Goal: Task Accomplishment & Management: Use online tool/utility

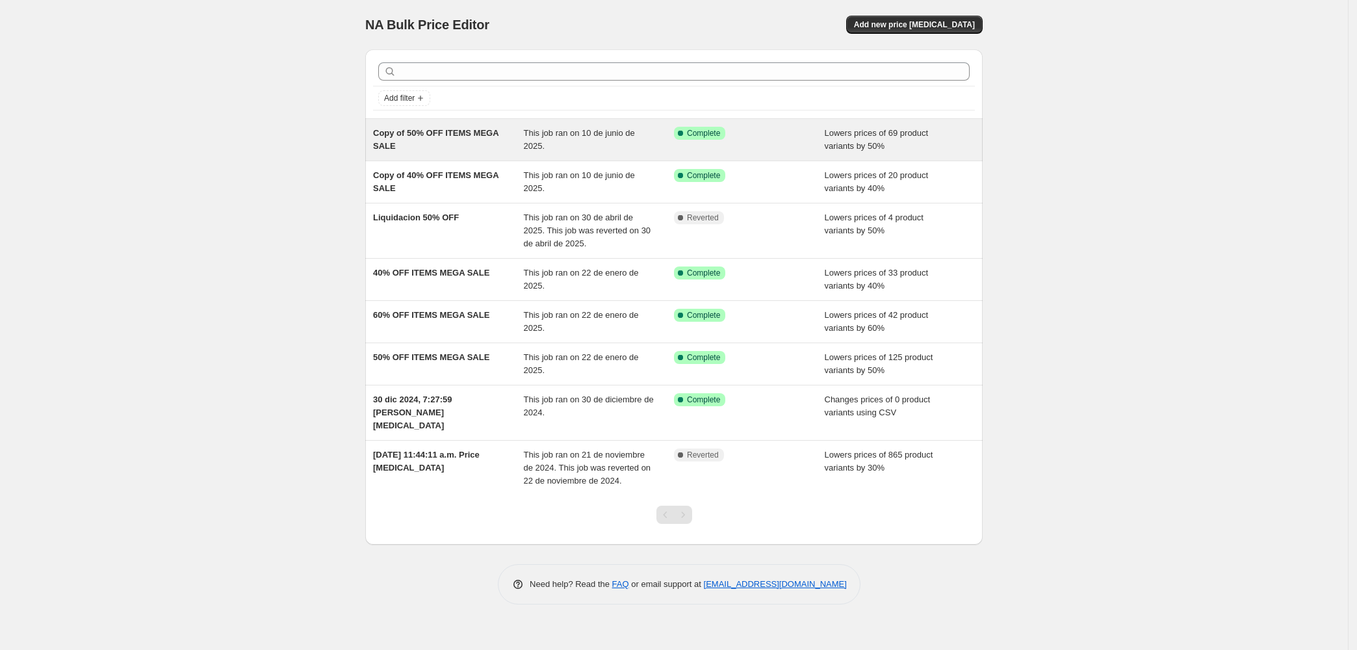
click at [398, 130] on span "Copy of 50% OFF ITEMS MEGA SALE" at bounding box center [435, 139] width 125 height 23
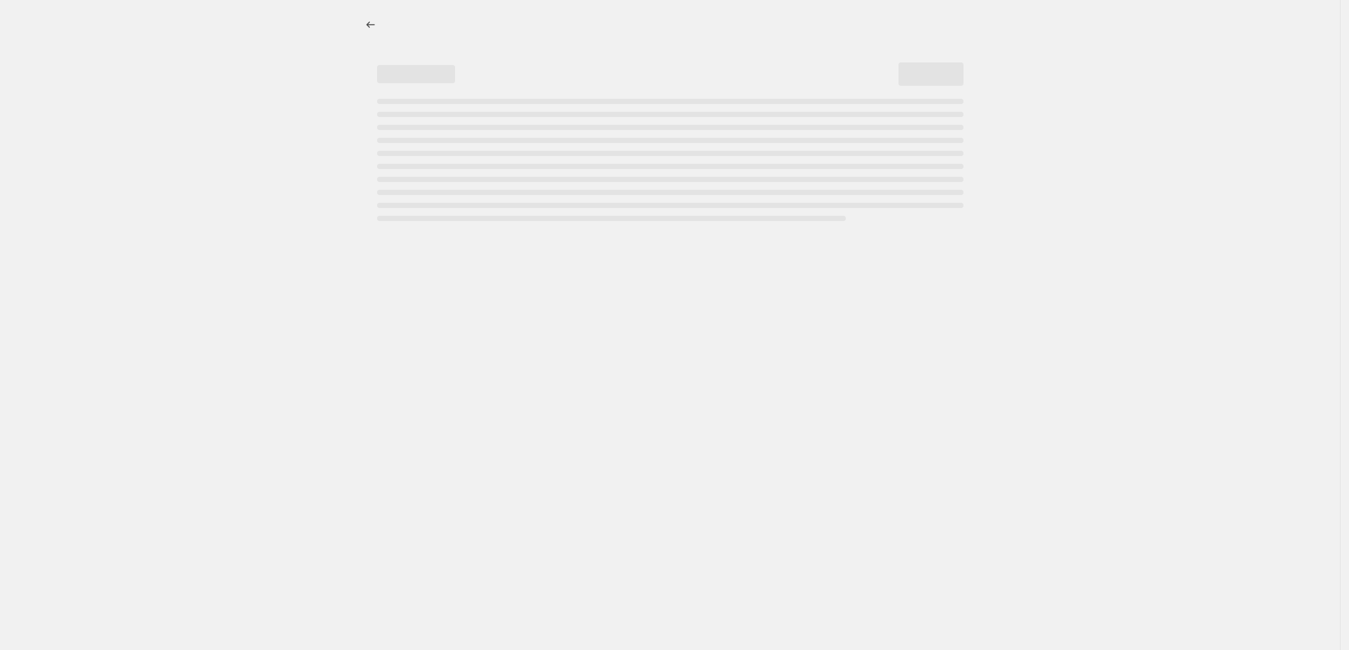
select select "percentage"
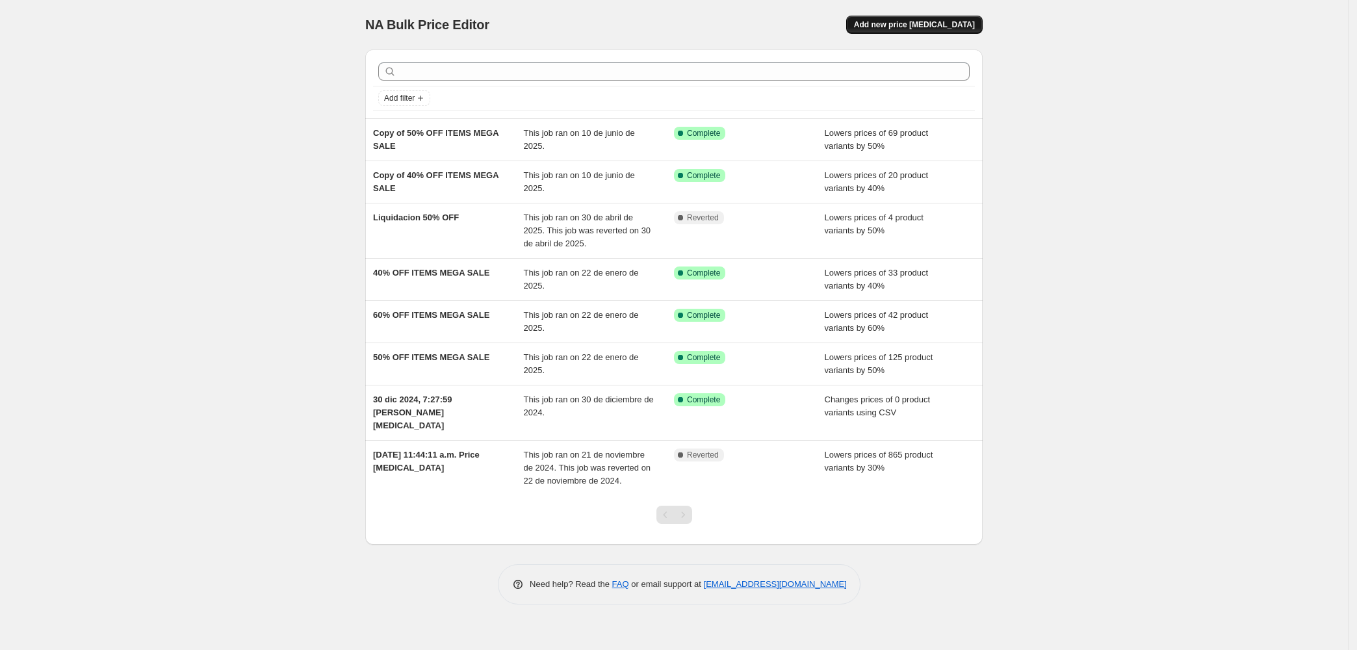
click at [920, 17] on button "Add new price [MEDICAL_DATA]" at bounding box center [914, 25] width 136 height 18
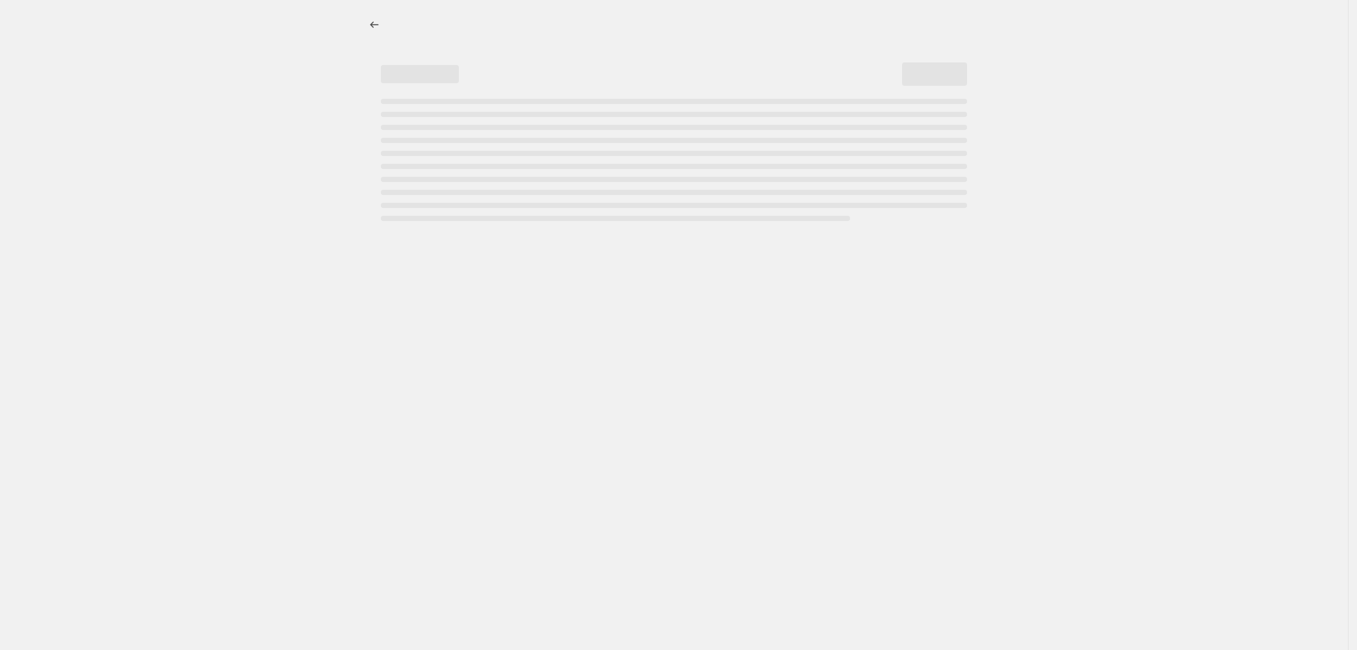
select select "percentage"
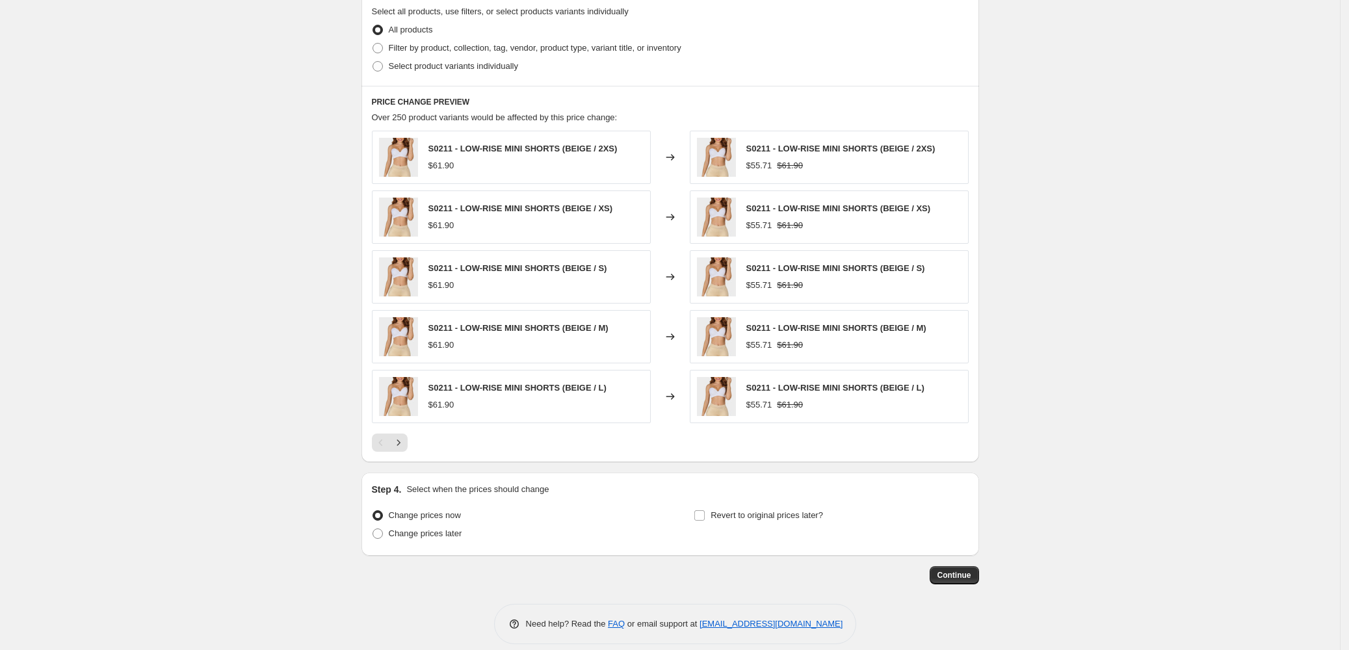
scroll to position [652, 0]
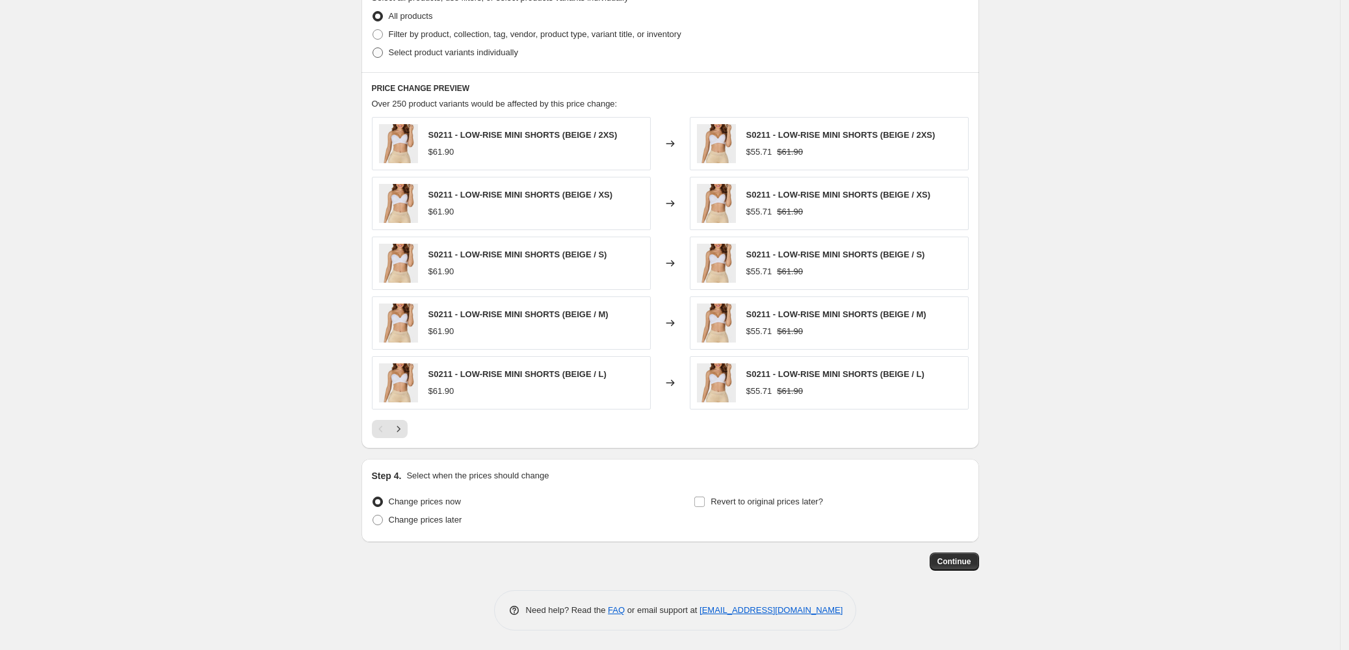
click at [402, 48] on span "Select product variants individually" at bounding box center [453, 52] width 129 height 10
click at [373, 48] on input "Select product variants individually" at bounding box center [372, 47] width 1 height 1
radio input "true"
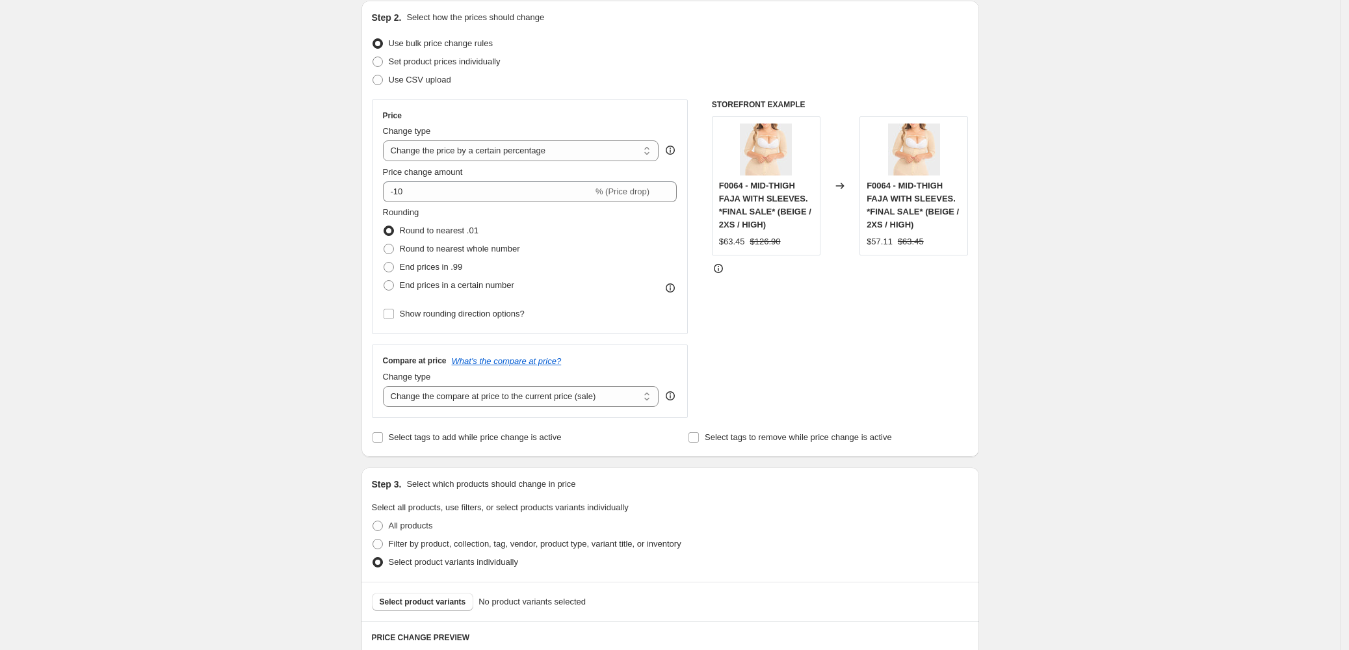
scroll to position [190, 0]
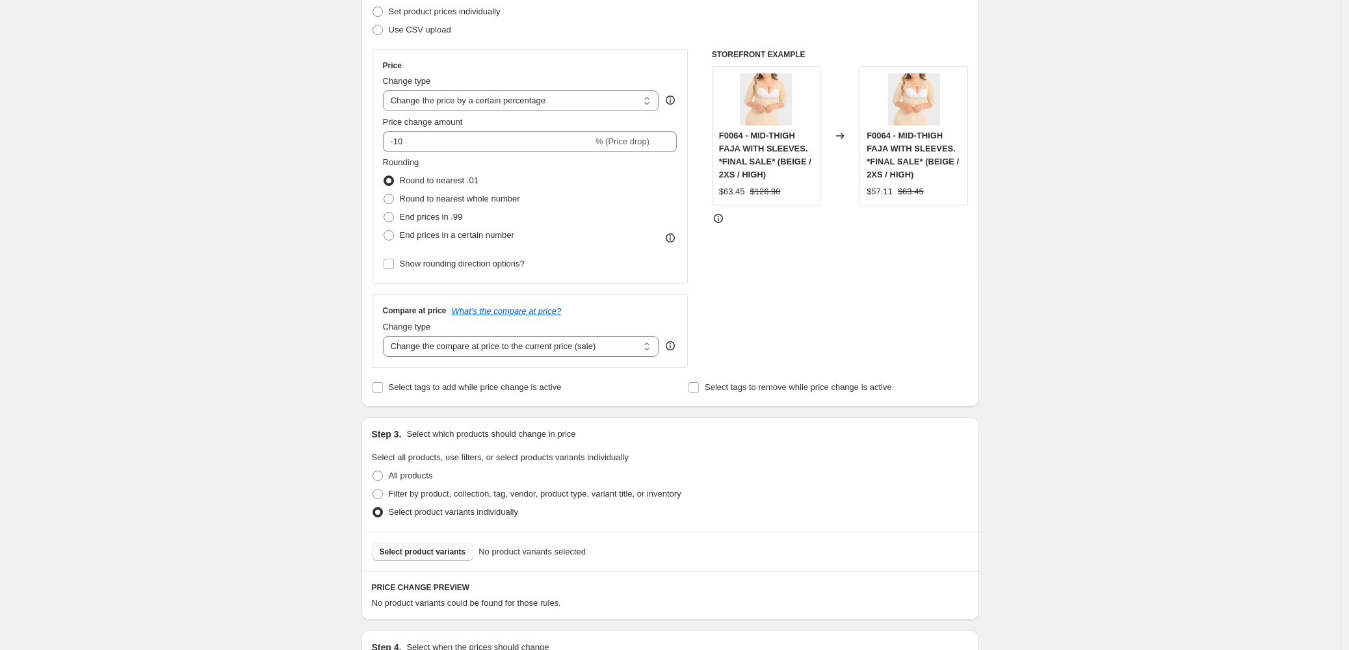
click at [432, 551] on span "Select product variants" at bounding box center [423, 552] width 86 height 10
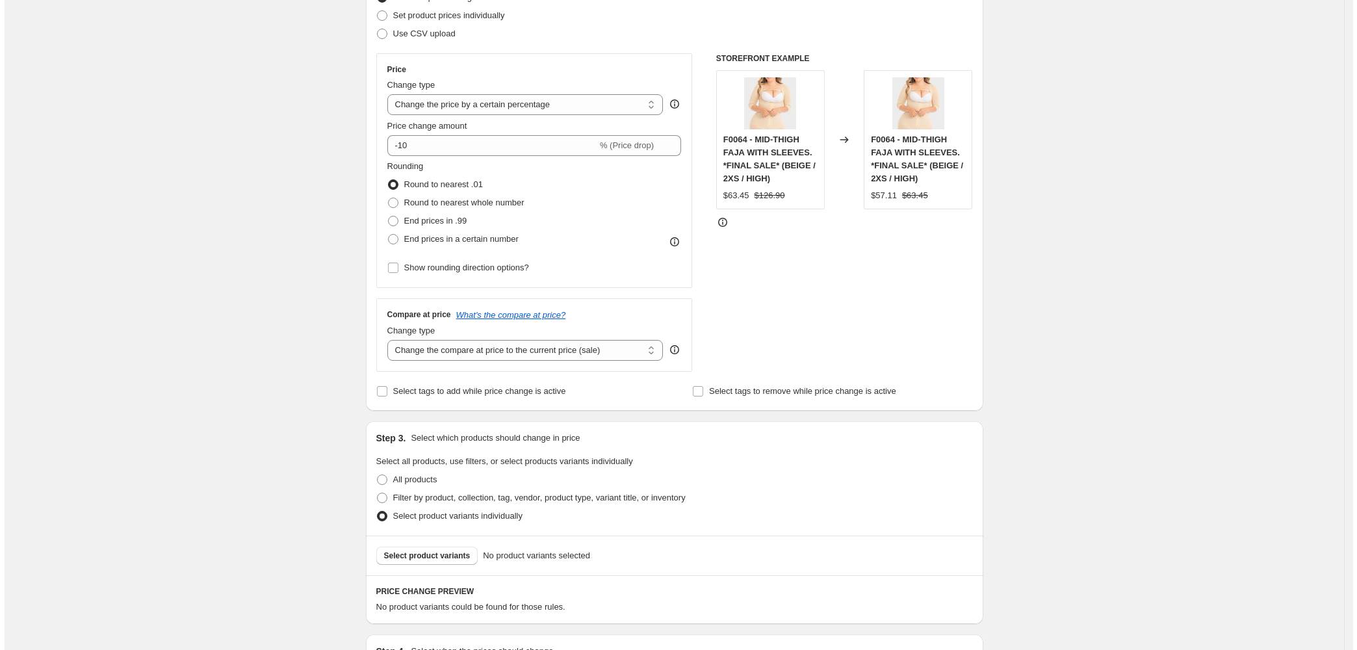
scroll to position [0, 0]
